Goal: Information Seeking & Learning: Learn about a topic

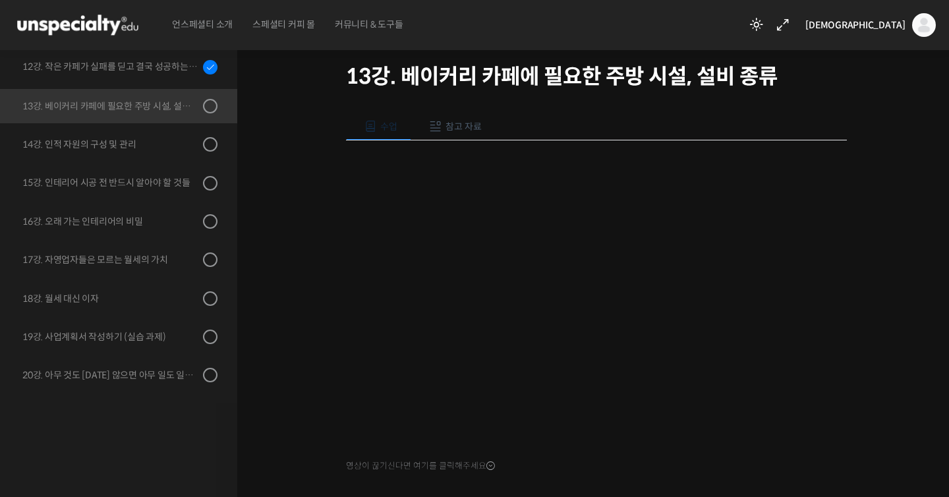
scroll to position [196, 0]
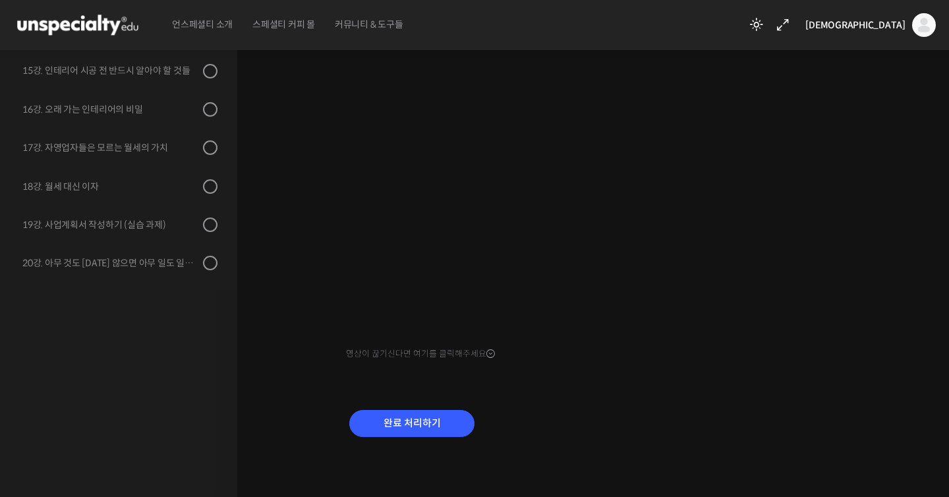
click at [729, 426] on div "완료 처리하기" at bounding box center [596, 434] width 501 height 76
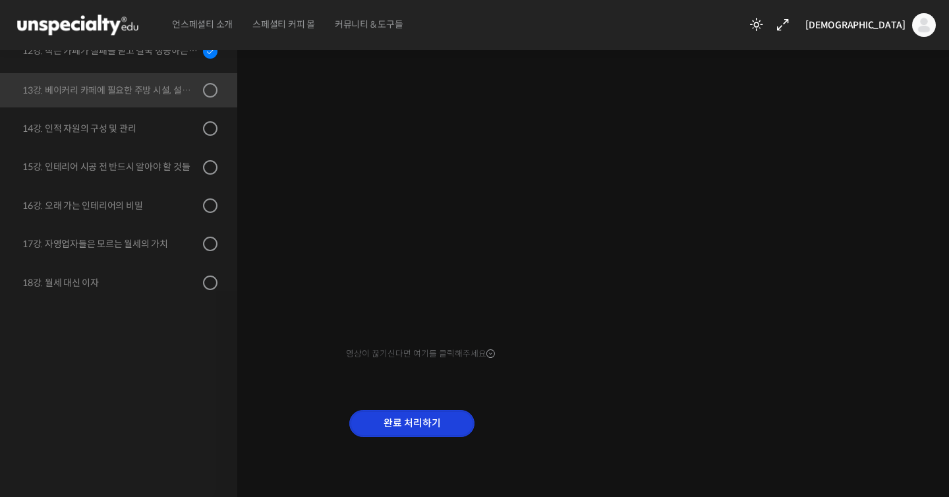
click at [410, 413] on input "완료 처리하기" at bounding box center [411, 423] width 125 height 27
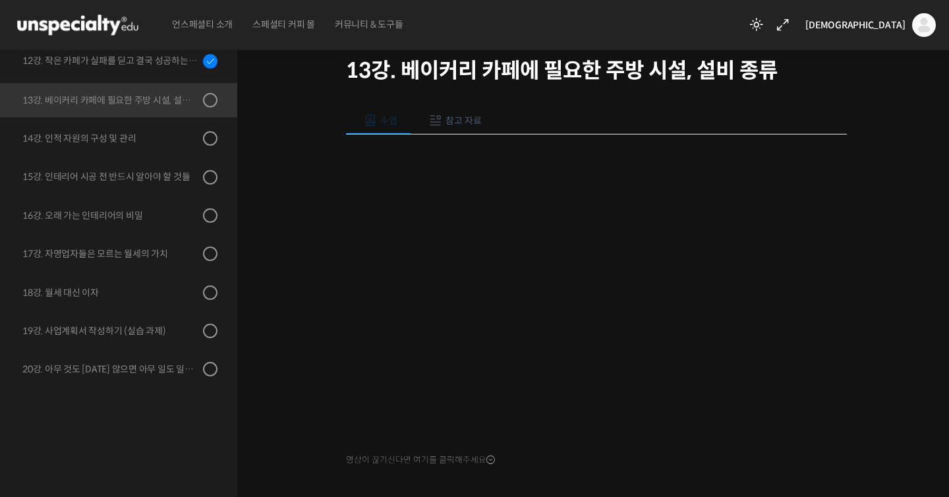
scroll to position [148, 0]
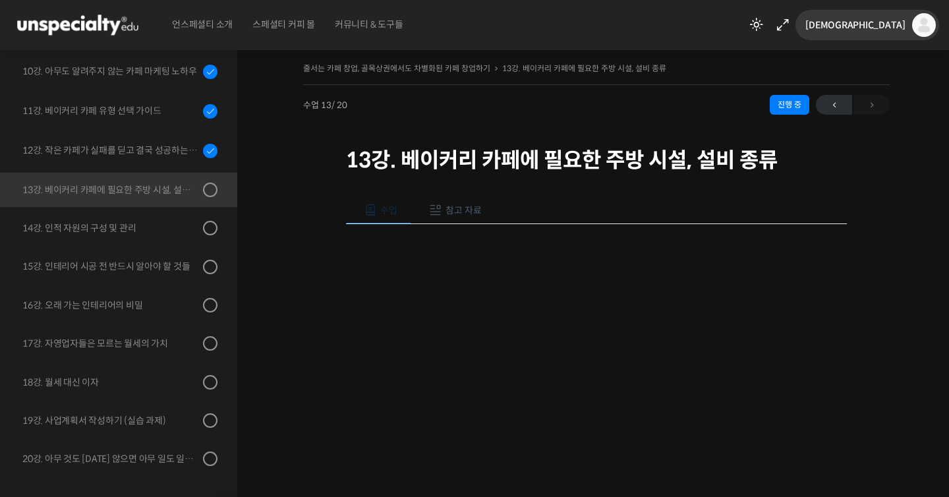
click at [916, 24] on img at bounding box center [924, 25] width 24 height 24
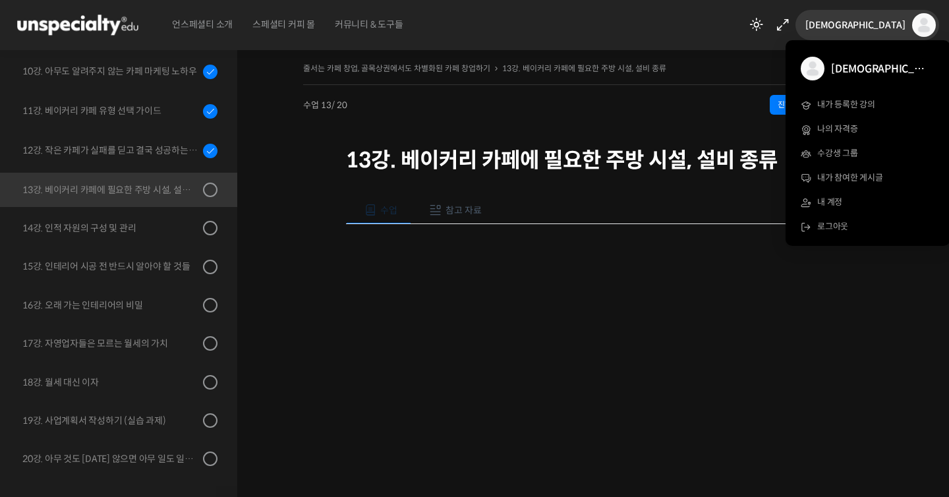
click at [456, 119] on div "줄서는 카페 창업, 골목상권에서도 차별화된 카페 창업하기 13강. 베이커리 카페에 필요한 주방 시설, 설비 종류 진행 중 수업 13 / 20 …" at bounding box center [596, 117] width 587 height 117
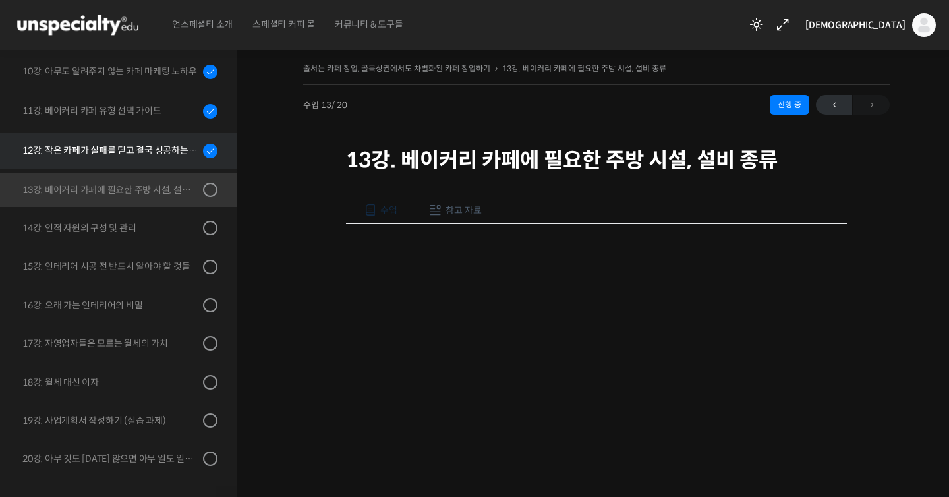
click at [164, 134] on link "12강. 작은 카페가 실패를 딛고 결국 성공하는 방법" at bounding box center [115, 151] width 244 height 36
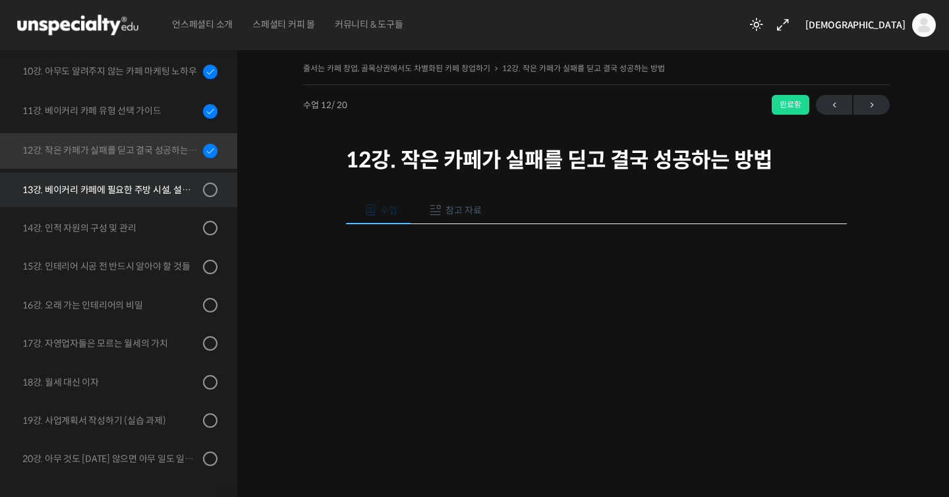
click at [174, 204] on link "13강. 베이커리 카페에 필요한 주방 시설, 설비 종류" at bounding box center [115, 190] width 244 height 34
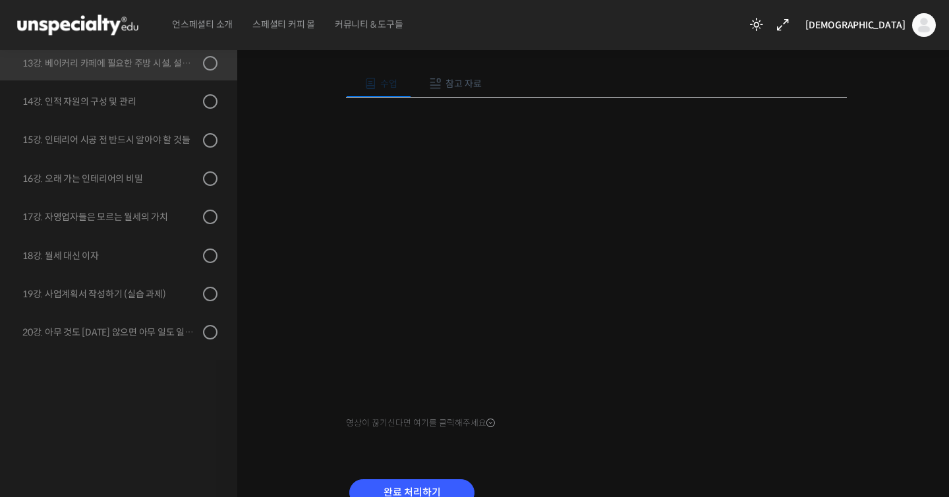
scroll to position [196, 0]
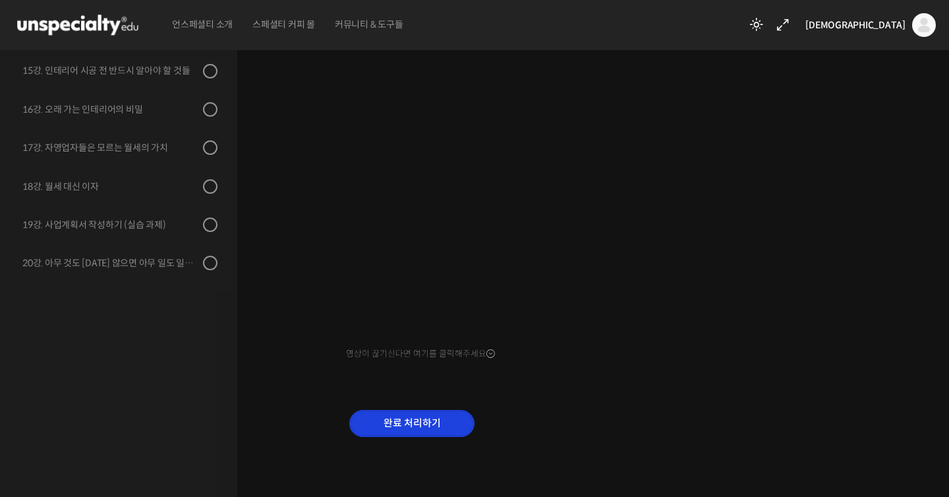
click at [409, 422] on input "완료 처리하기" at bounding box center [411, 423] width 125 height 27
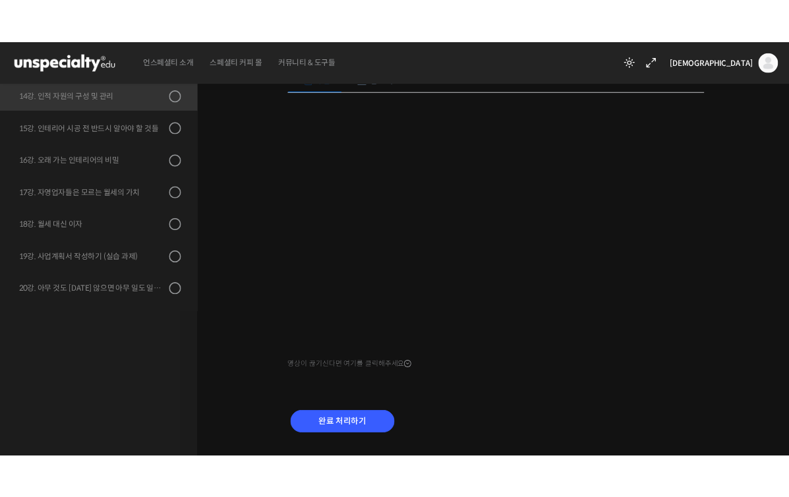
scroll to position [425, 0]
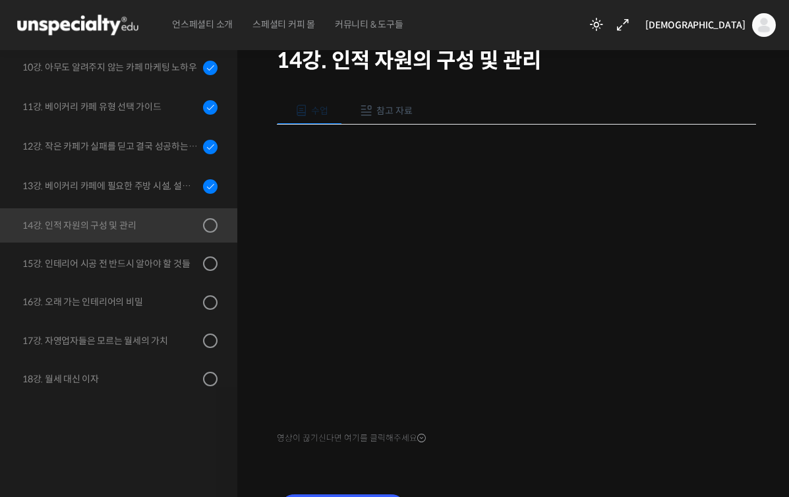
click at [508, 57] on h1 "14강. 인적 자원의 구성 및 관리" at bounding box center [516, 60] width 479 height 25
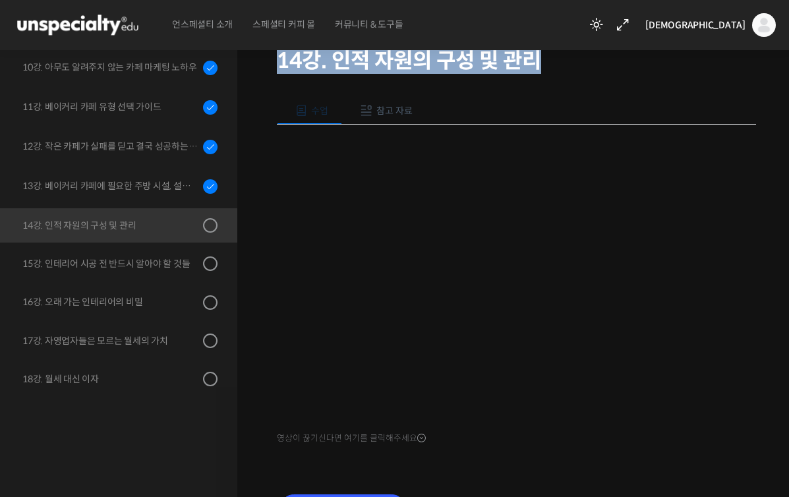
click at [508, 57] on h1 "14강. 인적 자원의 구성 및 관리" at bounding box center [516, 60] width 479 height 25
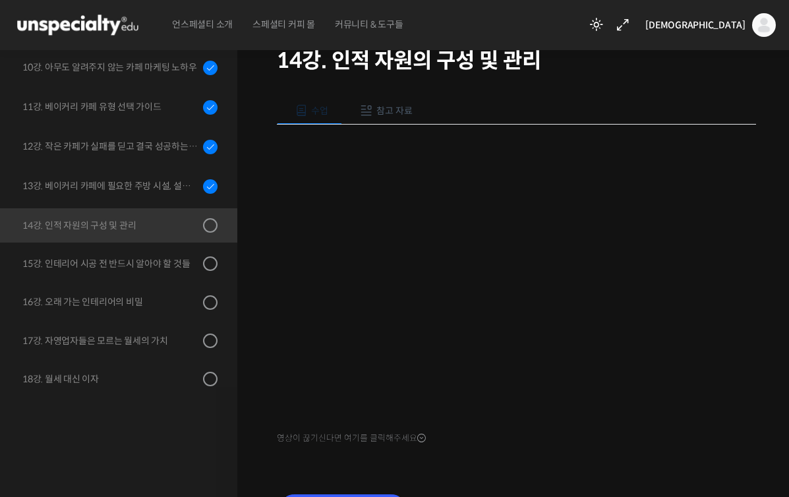
click at [634, 439] on div "영상이 끊기신다면 여기를 클릭해주세요" at bounding box center [516, 286] width 479 height 323
click at [694, 436] on div "영상이 끊기신다면 여기를 클릭해주세요" at bounding box center [516, 286] width 479 height 323
click at [526, 450] on div "수업 참고 자료 영상이 끊기신다면 여기를 클릭해주세요 PPT 수업 자료 (클릭하시면 새 창에서 열립니다) 근태관리대장 (엑셀 파일, 클릭하시면…" at bounding box center [516, 316] width 479 height 479
click at [645, 429] on div "영상이 끊기신다면 여기를 클릭해주세요" at bounding box center [516, 286] width 479 height 323
click at [645, 427] on div "영상이 끊기신다면 여기를 클릭해주세요" at bounding box center [516, 286] width 479 height 323
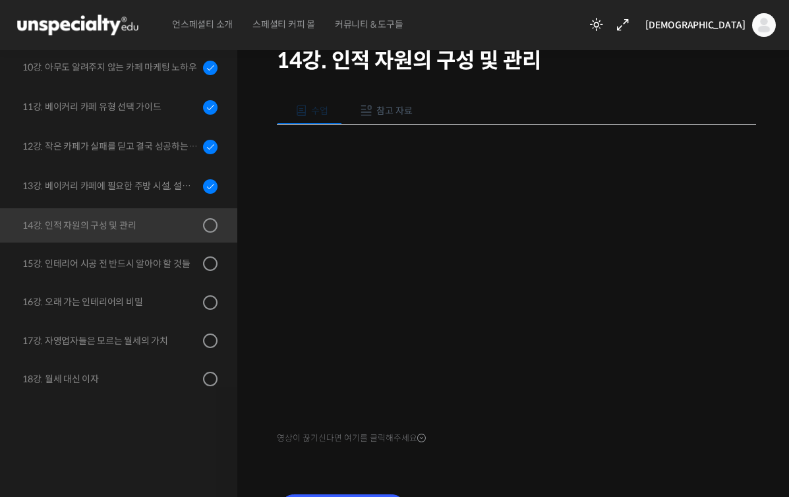
click at [637, 422] on div "영상이 끊기신다면 여기를 클릭해주세요" at bounding box center [516, 286] width 479 height 323
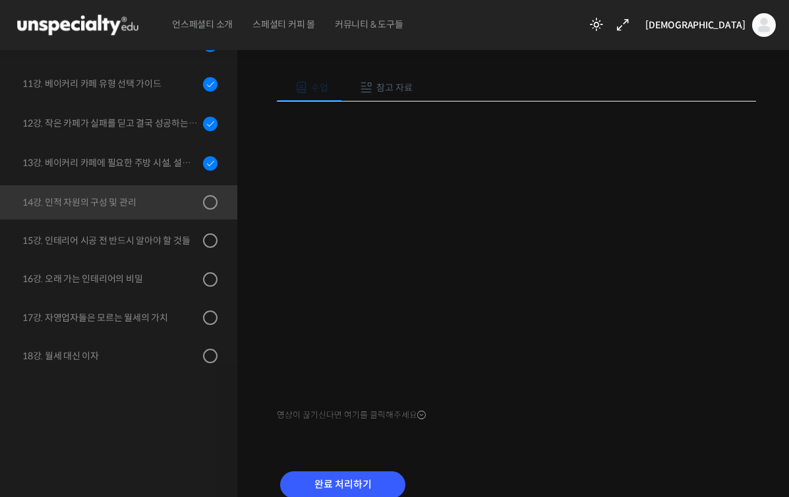
scroll to position [163, 0]
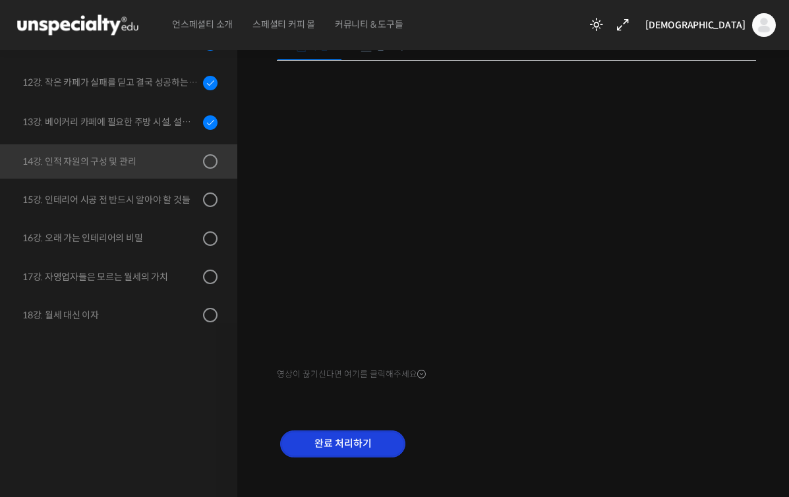
click at [384, 441] on input "완료 처리하기" at bounding box center [342, 443] width 125 height 27
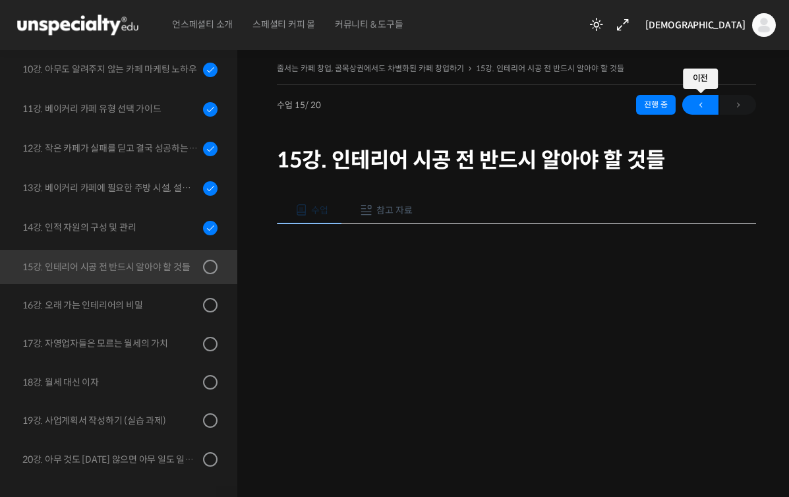
scroll to position [183, 0]
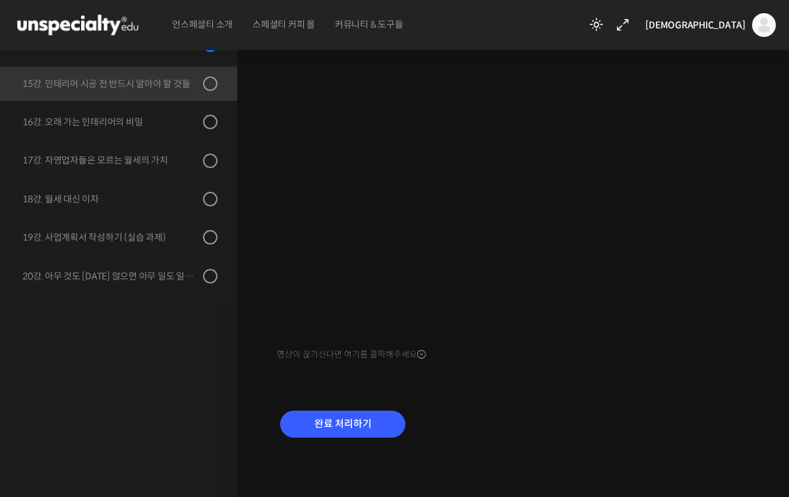
click at [583, 389] on div "수업 참고 자료 영상이 끊기신다면 여기를 클릭해주세요 PPT 수업 자료 (클릭하시면 새 창에서 열립니다) 완료 처리하기" at bounding box center [516, 232] width 479 height 479
click at [618, 409] on div "완료 처리하기" at bounding box center [516, 435] width 479 height 76
click at [357, 417] on input "완료 처리하기" at bounding box center [342, 424] width 125 height 27
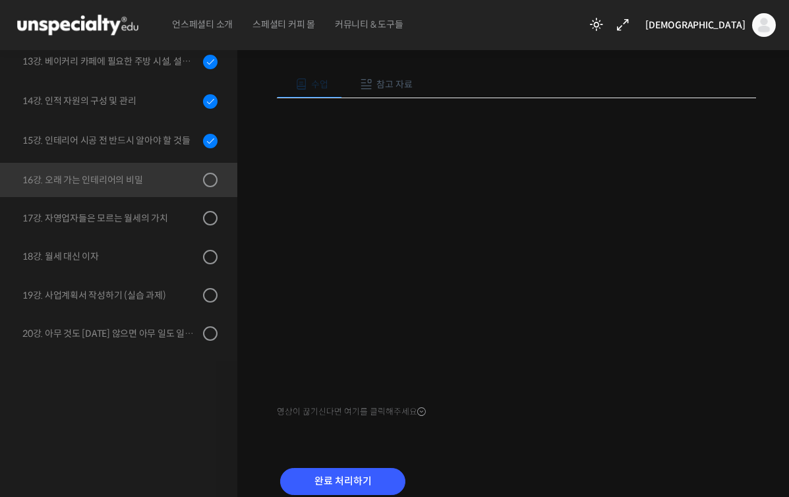
scroll to position [156, 0]
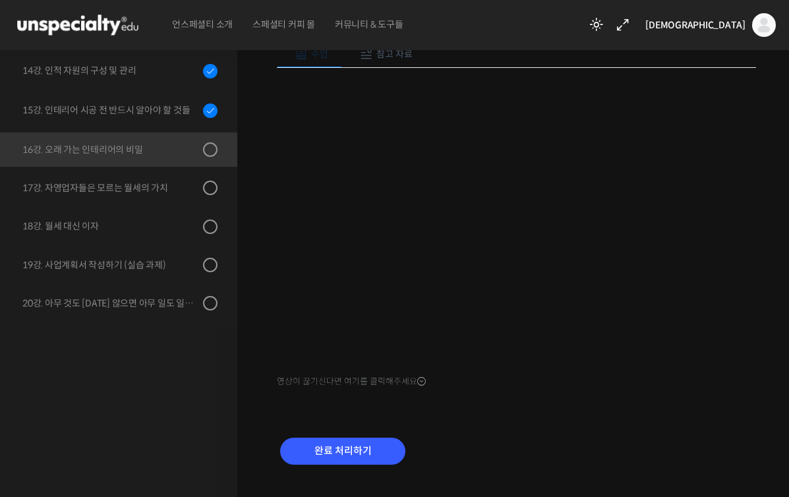
click at [430, 380] on div "영상이 끊기신다면 여기를 클릭해주세요" at bounding box center [516, 229] width 479 height 323
click at [577, 409] on div "수업 참고 자료 영상이 끊기[DEMOGRAPHIC_DATA]를 클릭해주세요 PPT 수업 자료 (클릭하시면 새 창에서 열립니다) 완료 처리하기" at bounding box center [516, 259] width 479 height 479
click at [581, 407] on div "수업 참고 자료 영상이 끊기신다면 여기를 클릭해주세요 PPT 수업 자료 (클릭하시면 새 창에서 열립니다) 완료 처리하기" at bounding box center [516, 259] width 479 height 479
click at [665, 395] on div "수업 참고 자료 영상이 끊기신다면 여기를 클릭해주세요 PPT 수업 자료 (클릭하시면 새 창에서 열립니다) 완료 처리하기" at bounding box center [516, 259] width 479 height 479
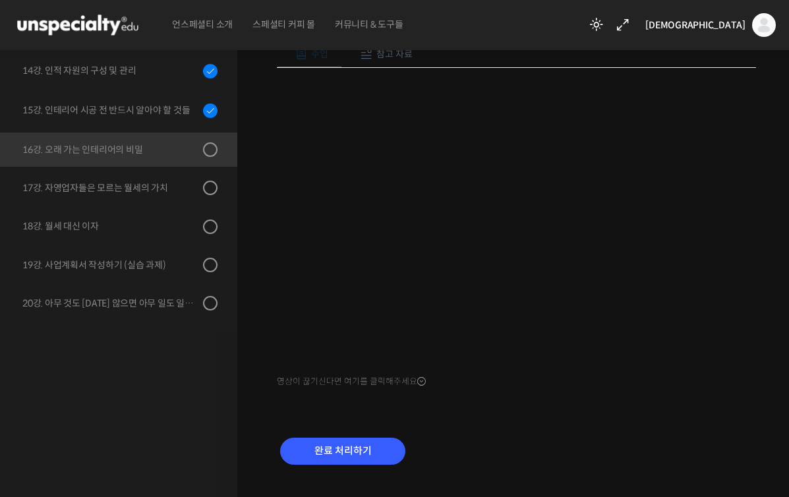
click at [628, 424] on div "완료 처리하기" at bounding box center [516, 462] width 479 height 76
click at [732, 430] on div "완료 처리하기" at bounding box center [516, 462] width 479 height 76
click at [675, 411] on div "수업 참고 자료 영상이 끊기신다면 여기를 클릭해주세요 PPT 수업 자료 (클릭하시면 새 창에서 열립니다) 완료 처리하기" at bounding box center [516, 259] width 479 height 479
click at [355, 442] on input "완료 처리하기" at bounding box center [342, 451] width 125 height 27
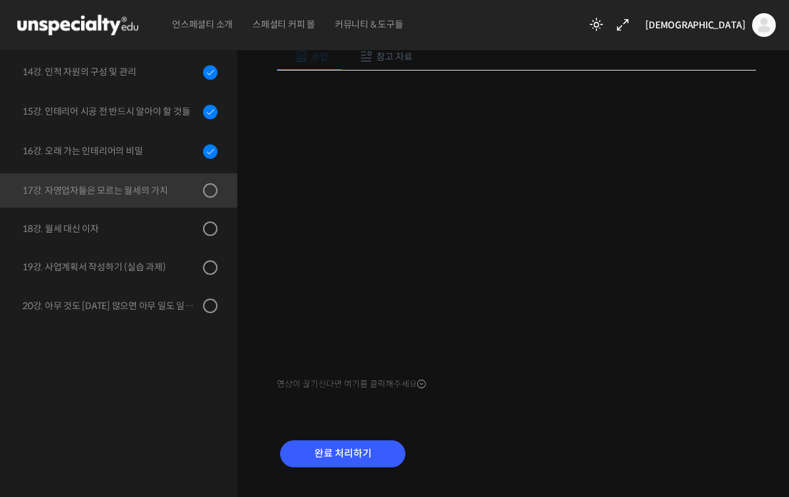
scroll to position [165, 0]
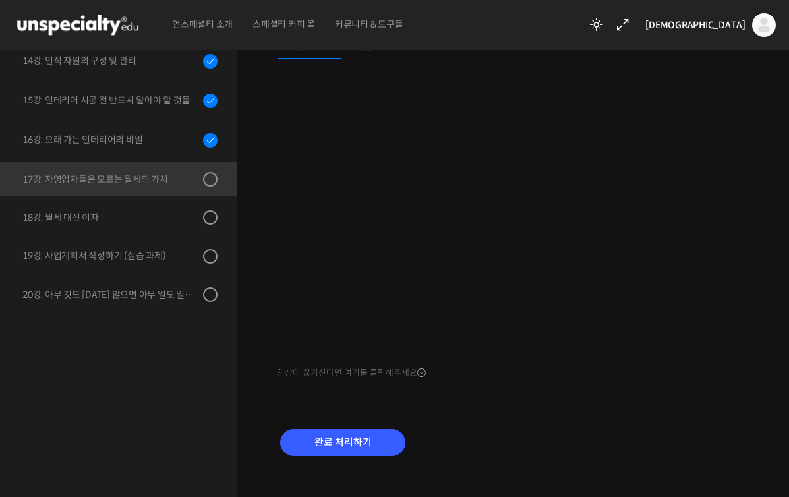
click at [573, 436] on div "완료 처리하기" at bounding box center [516, 453] width 479 height 76
click at [539, 441] on div "완료 처리하기" at bounding box center [516, 453] width 479 height 76
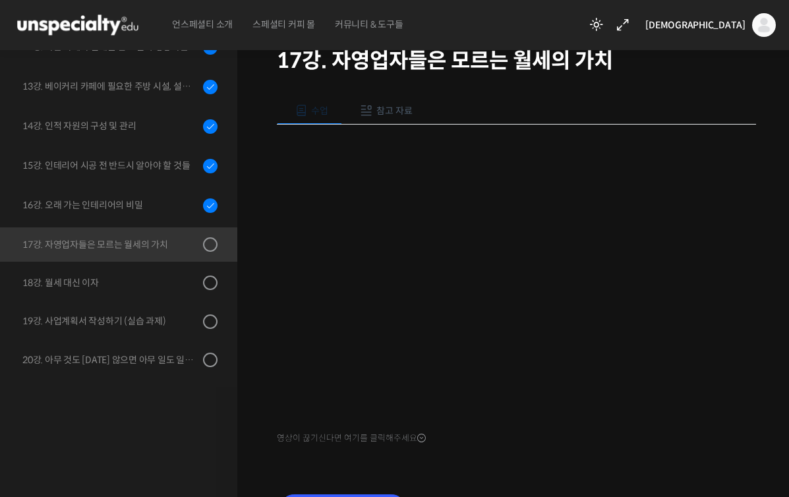
scroll to position [147, 0]
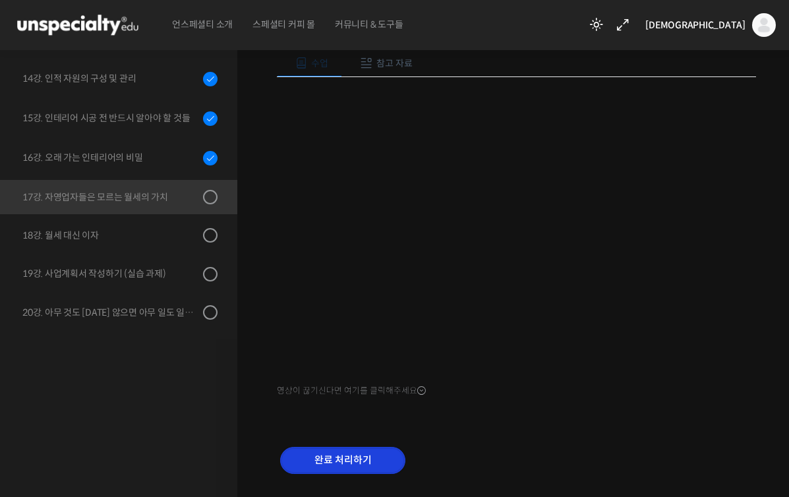
click at [365, 459] on input "완료 처리하기" at bounding box center [342, 460] width 125 height 27
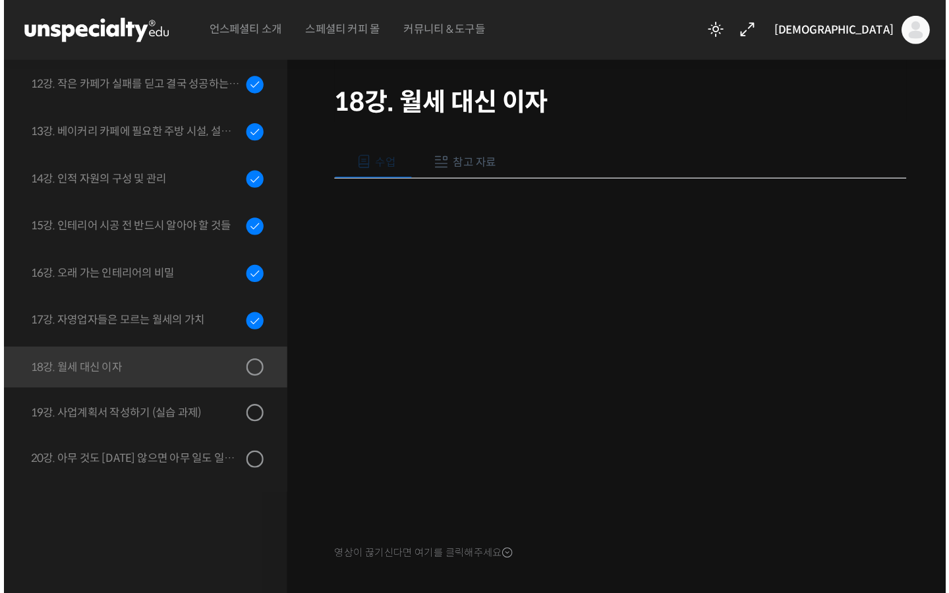
scroll to position [429, 0]
